Goal: Information Seeking & Learning: Find specific fact

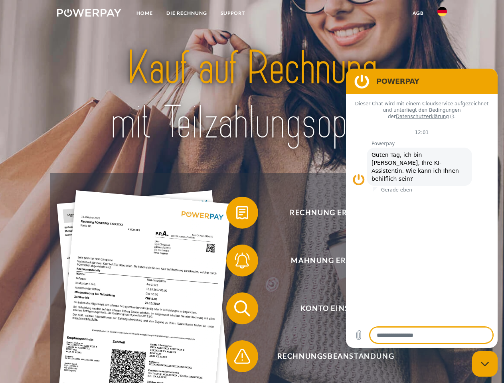
click at [89, 14] on img at bounding box center [89, 13] width 64 height 8
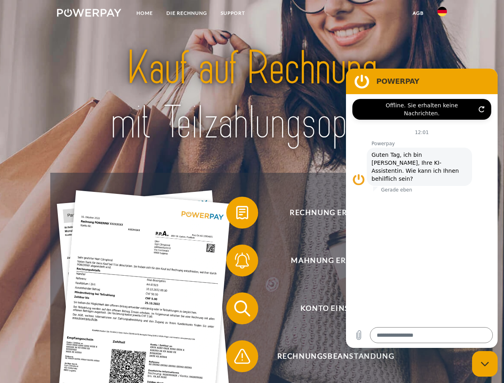
click at [442, 14] on img at bounding box center [442, 12] width 10 height 10
click at [418, 13] on link "agb" at bounding box center [418, 13] width 25 height 14
click at [236, 214] on span at bounding box center [230, 213] width 40 height 40
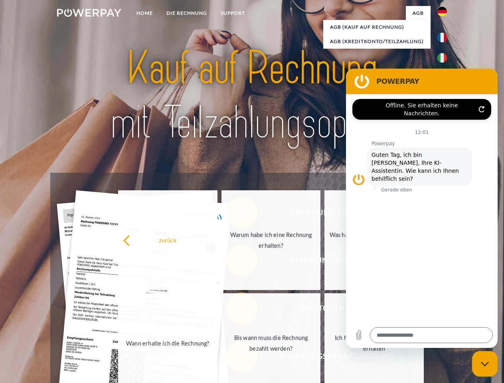
click at [236, 262] on div "Rechnung erhalten? Mahnung erhalten? Konto einsehen" at bounding box center [251, 332] width 403 height 319
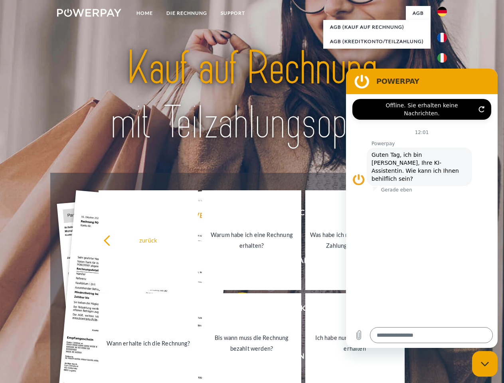
click at [236, 310] on link "Bis wann muss die Rechnung bezahlt werden?" at bounding box center [251, 343] width 99 height 100
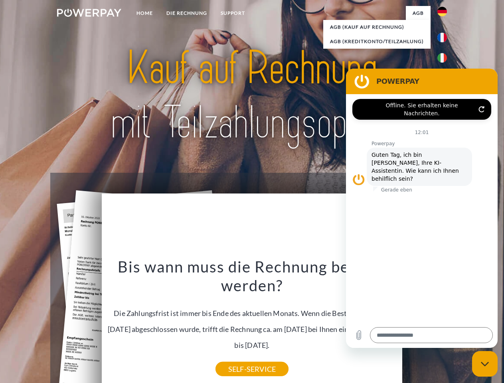
click at [485, 364] on icon "Messaging-Fenster schließen" at bounding box center [485, 363] width 8 height 5
type textarea "*"
